Goal: Find contact information: Find contact information

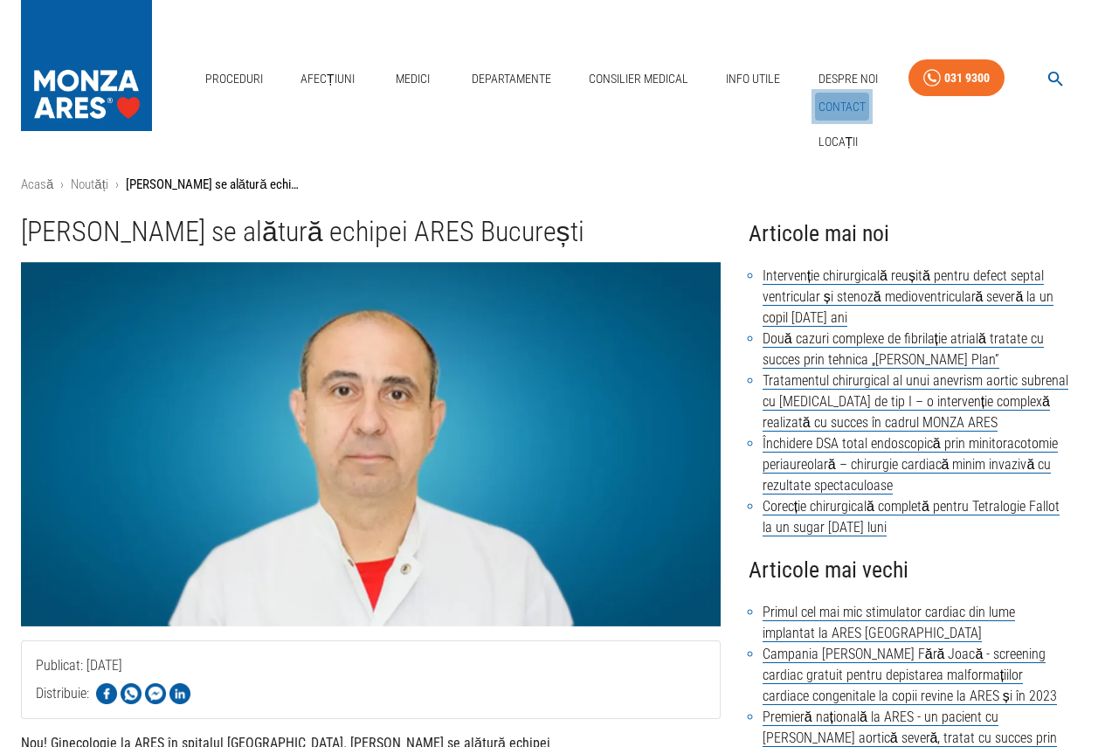
click at [841, 108] on link "Contact" at bounding box center [842, 107] width 54 height 29
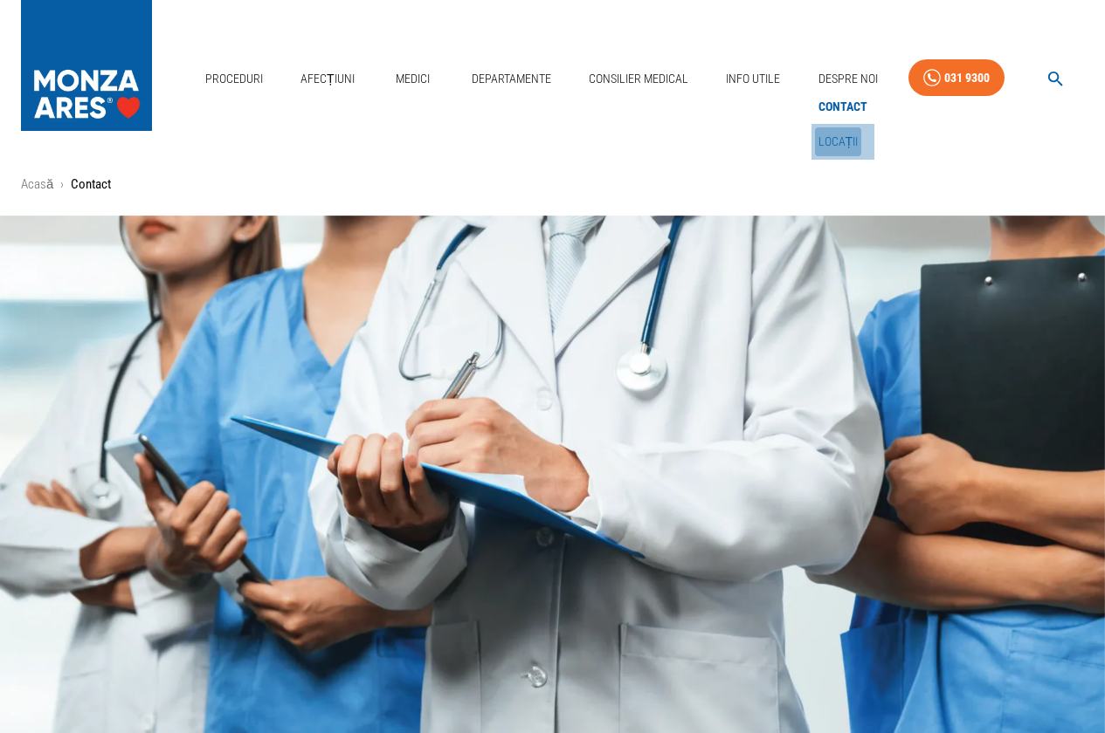
click at [838, 139] on link "Locații" at bounding box center [838, 141] width 47 height 29
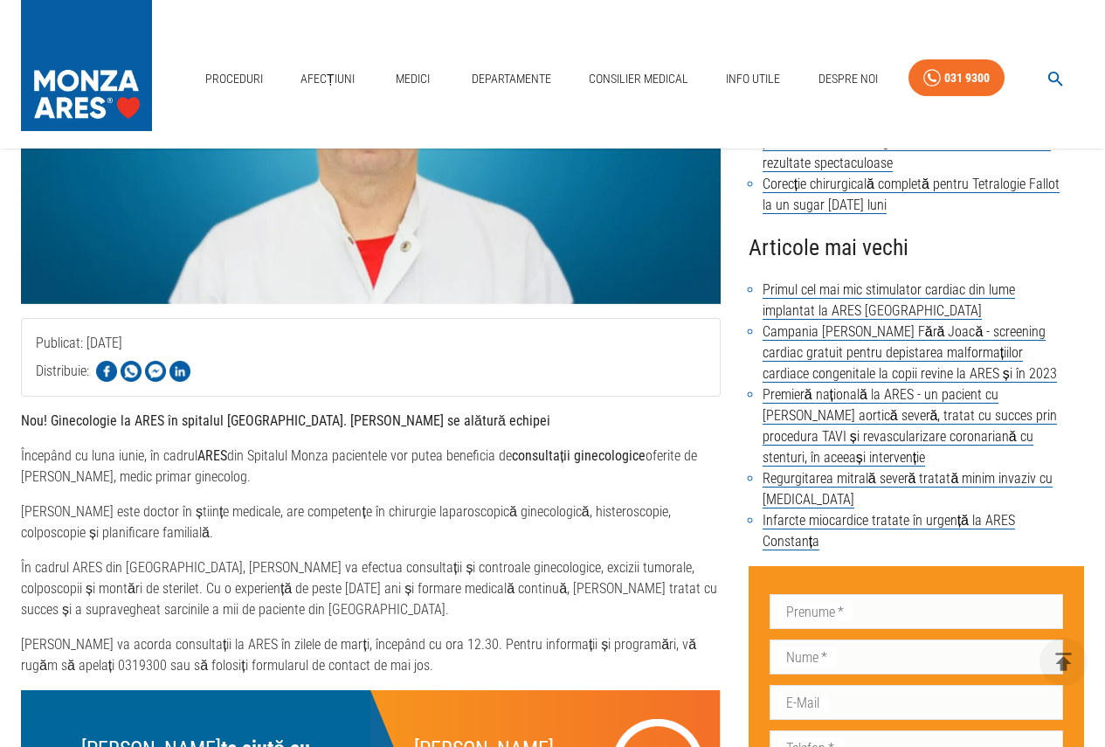
scroll to position [437, 0]
